Goal: Information Seeking & Learning: Learn about a topic

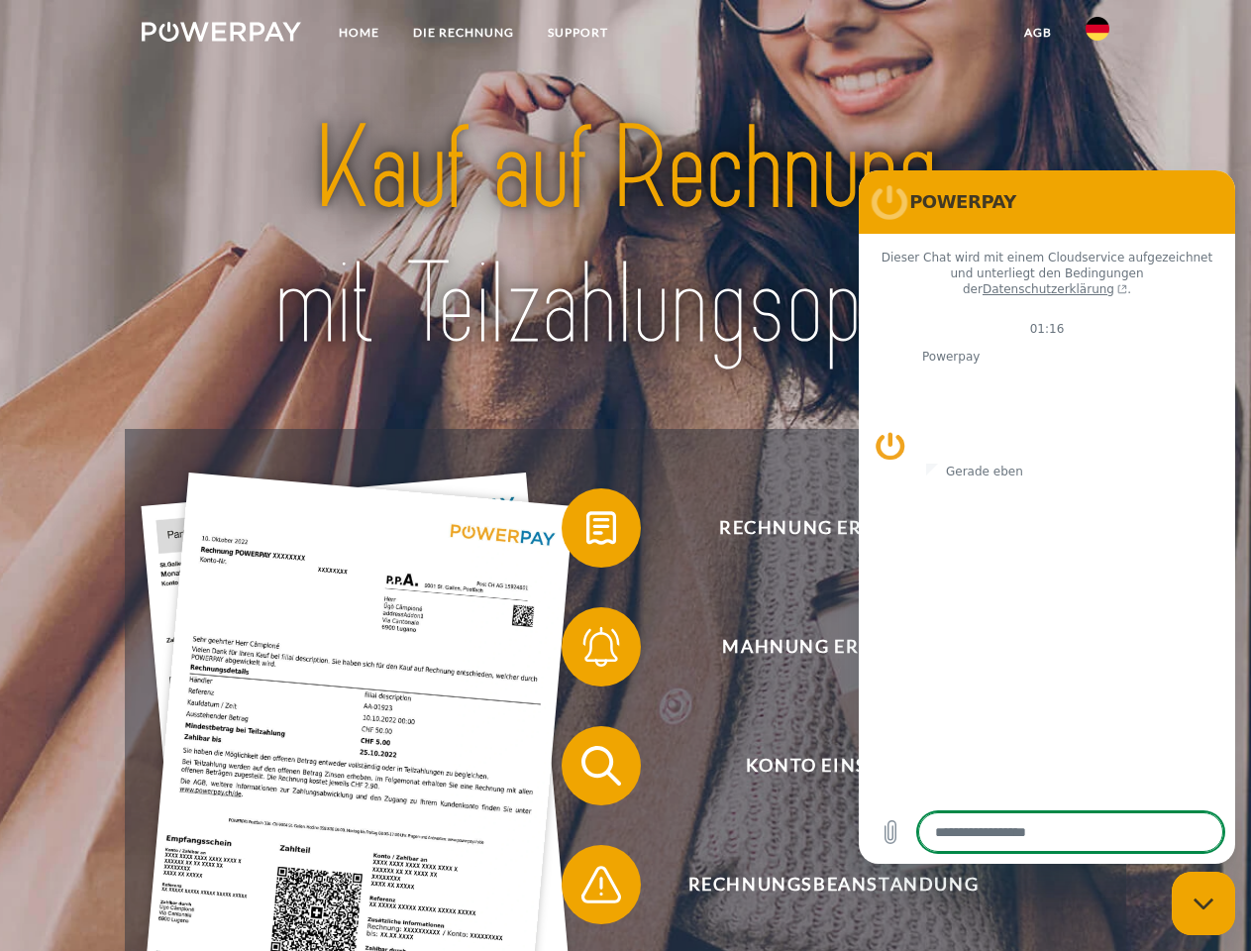
click at [221, 35] on img at bounding box center [222, 32] width 160 height 20
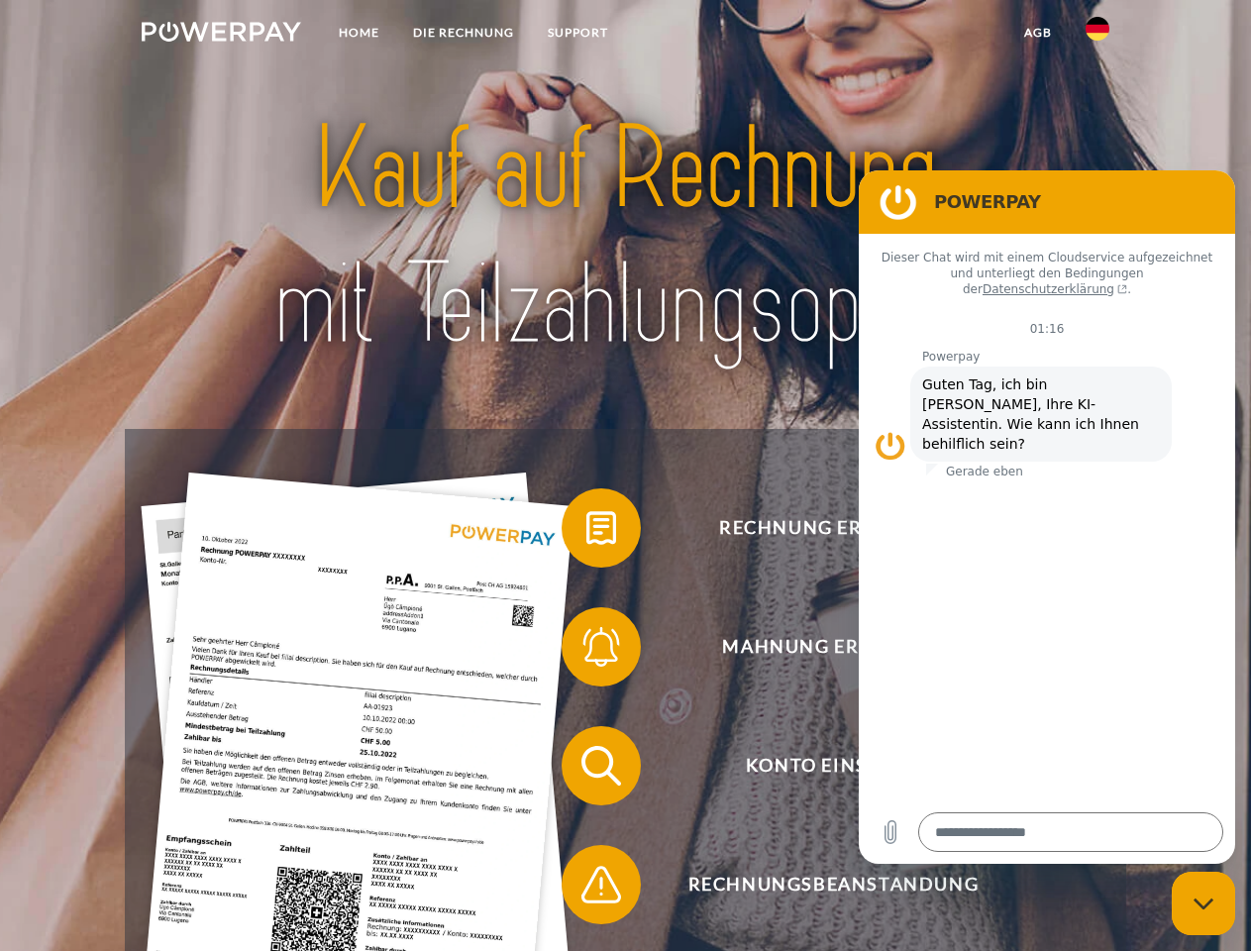
click at [1098, 35] on img at bounding box center [1098, 29] width 24 height 24
click at [1037, 33] on link "agb" at bounding box center [1038, 33] width 61 height 36
click at [587, 532] on span at bounding box center [571, 528] width 99 height 99
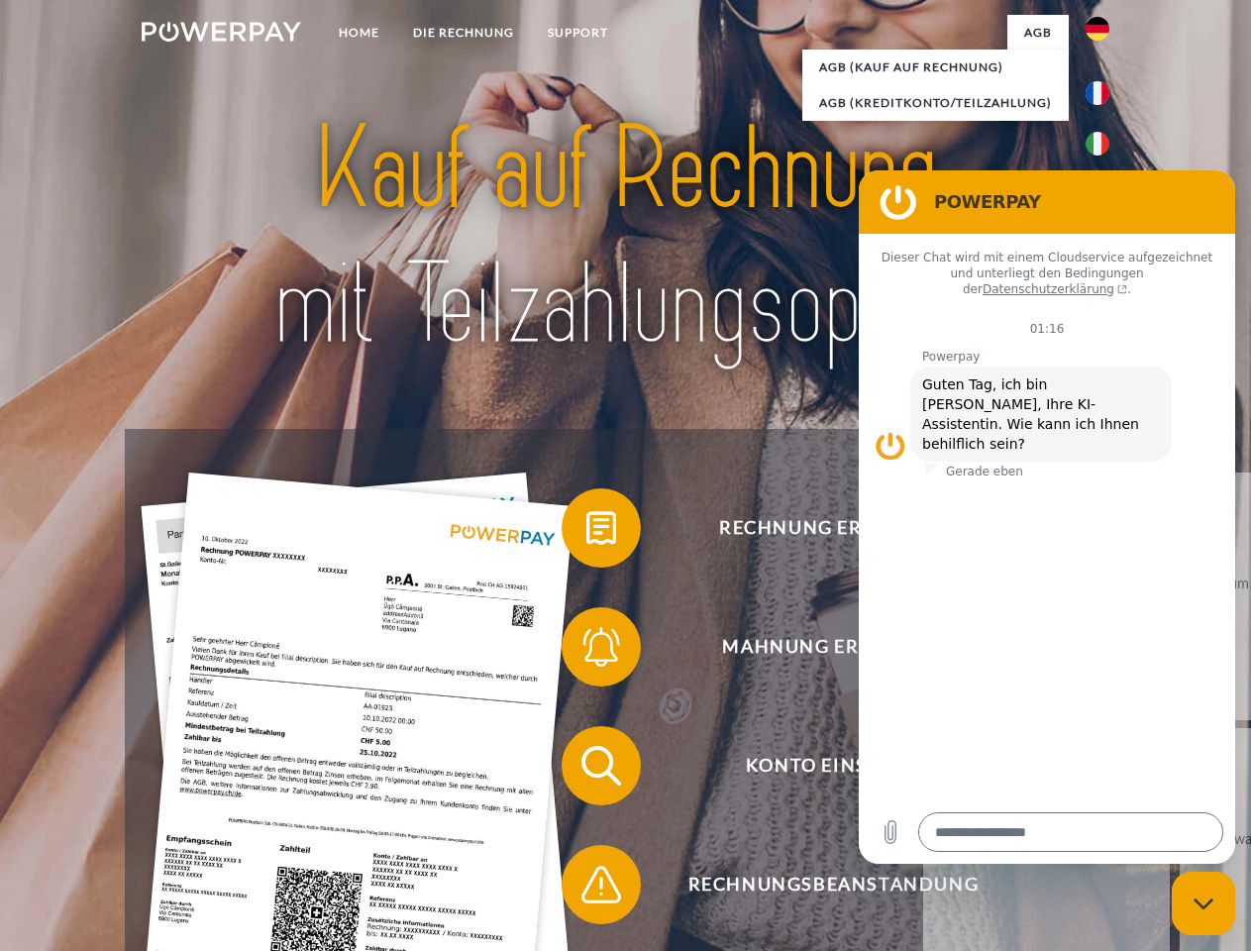
click at [587, 651] on span at bounding box center [571, 646] width 99 height 99
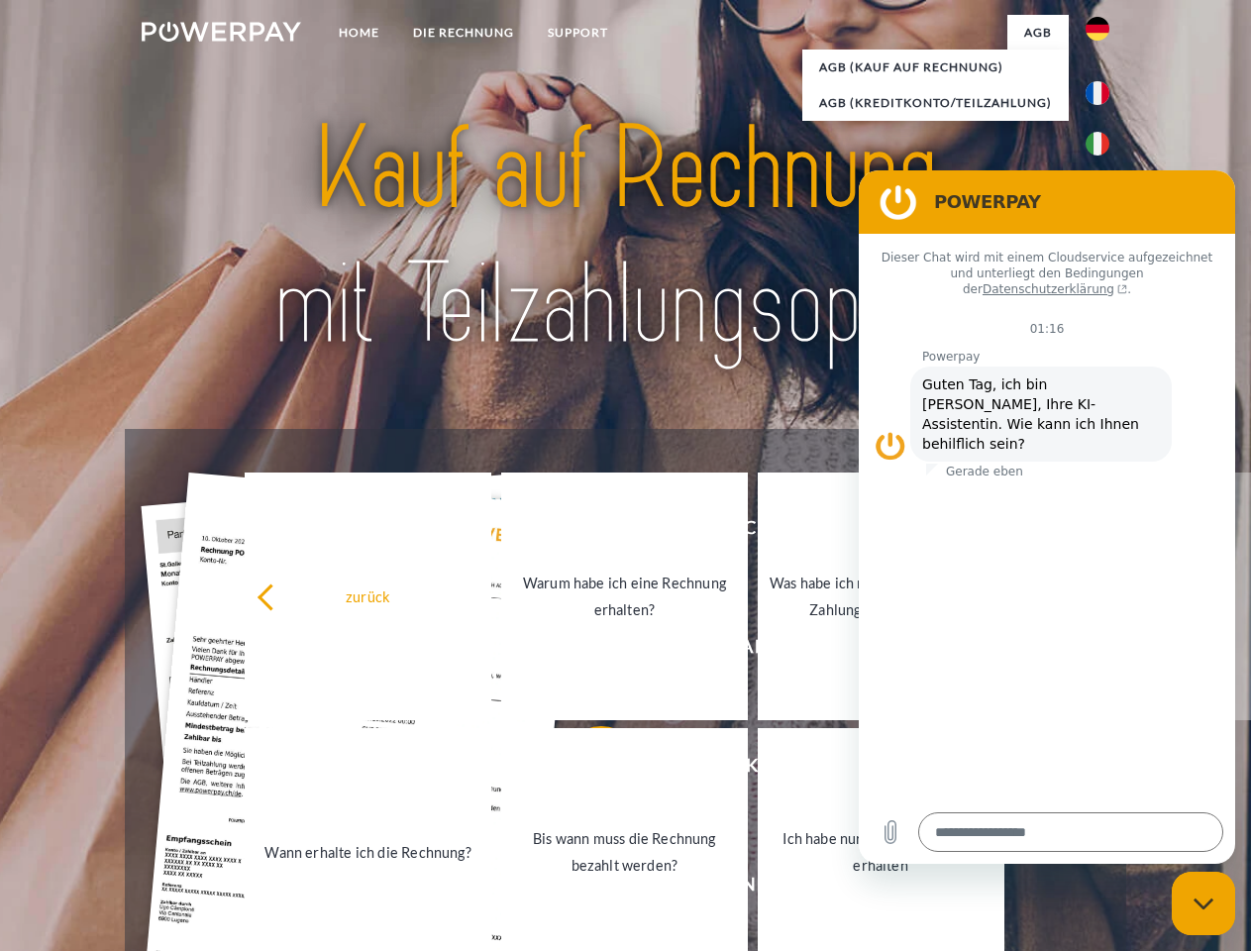
click at [587, 770] on link "Bis wann muss die Rechnung bezahlt werden?" at bounding box center [624, 852] width 247 height 248
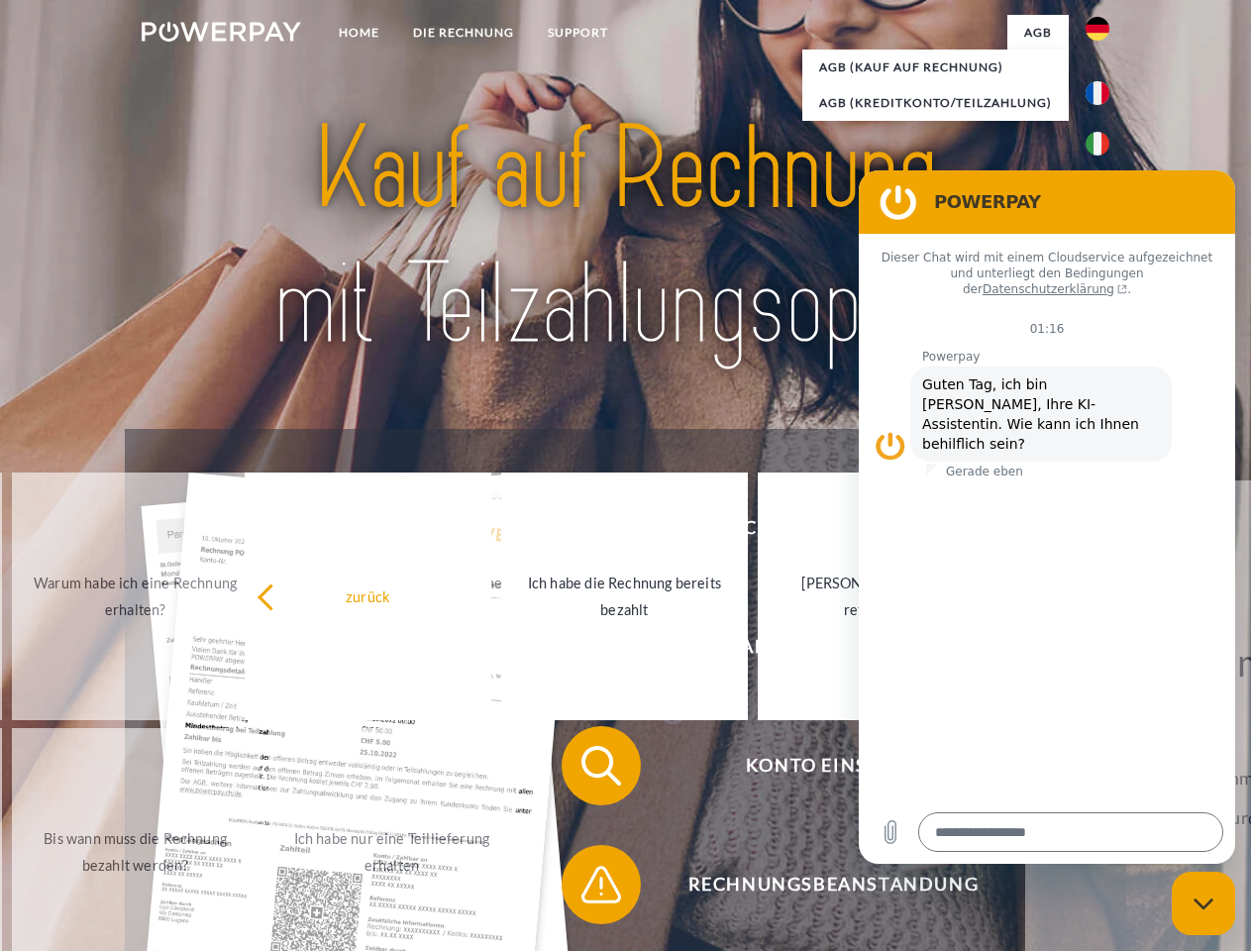
click at [587, 889] on span at bounding box center [571, 884] width 99 height 99
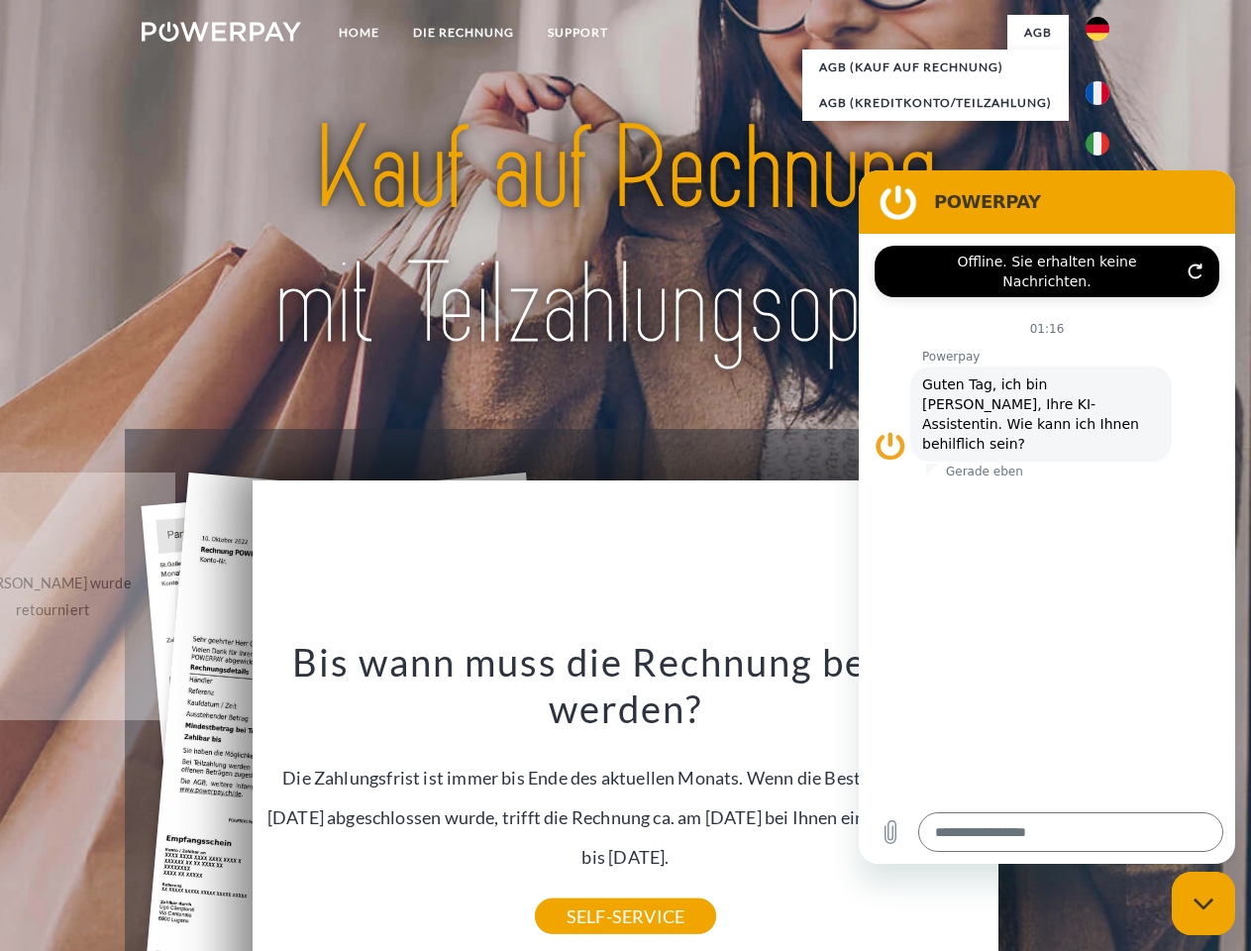
click at [1204, 904] on icon "Messaging-Fenster schließen" at bounding box center [1204, 904] width 21 height 13
type textarea "*"
